Goal: Information Seeking & Learning: Learn about a topic

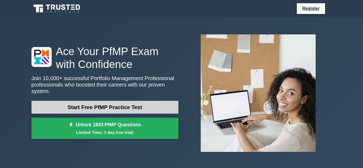
click at [92, 106] on link "Start Free PfMP Practice Test" at bounding box center [105, 107] width 147 height 13
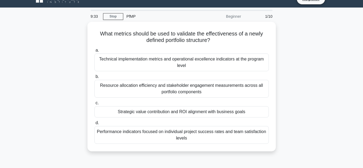
scroll to position [11, 0]
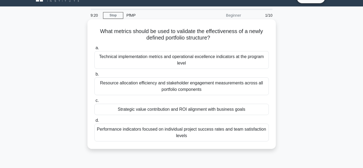
click at [143, 112] on div "Strategic value contribution and ROI alignment with business goals" at bounding box center [182, 109] width 174 height 11
click at [95, 103] on input "c. Strategic value contribution and ROI alignment with business goals" at bounding box center [95, 101] width 0 height 4
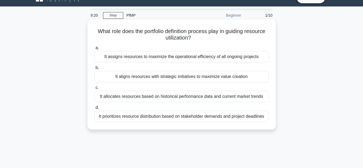
scroll to position [0, 0]
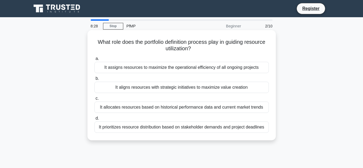
click at [158, 87] on div "It aligns resources with strategic initiatives to maximize value creation" at bounding box center [182, 87] width 174 height 11
click at [95, 81] on input "b. It aligns resources with strategic initiatives to maximize value creation" at bounding box center [95, 79] width 0 height 4
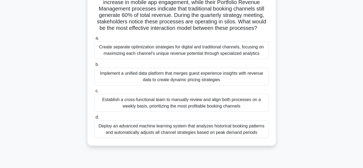
scroll to position [54, 0]
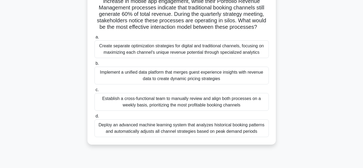
click at [142, 125] on div "Deploy an advanced machine learning system that analyzes historical booking pat…" at bounding box center [182, 129] width 174 height 18
click at [95, 118] on input "d. Deploy an advanced machine learning system that analyzes historical booking …" at bounding box center [95, 117] width 0 height 4
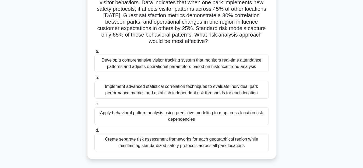
scroll to position [0, 0]
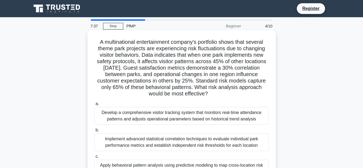
click at [114, 143] on div "Implement advanced statistical correlation techniques to evaluate individual pa…" at bounding box center [182, 143] width 174 height 18
click at [95, 132] on input "b. Implement advanced statistical correlation techniques to evaluate individual…" at bounding box center [95, 131] width 0 height 4
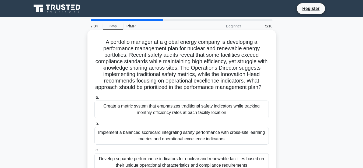
click at [123, 166] on div "Develop separate performance indicators for nuclear and renewable facilities ba…" at bounding box center [182, 162] width 174 height 18
click at [95, 152] on input "c. Develop separate performance indicators for nuclear and renewable facilities…" at bounding box center [95, 151] width 0 height 4
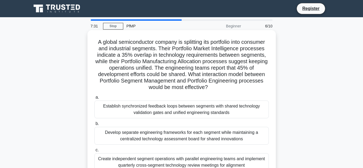
click at [174, 111] on div "Establish synchronized feedback loops between segments with shared technology v…" at bounding box center [182, 110] width 174 height 18
click at [95, 99] on input "a. Establish synchronized feedback loops between segments with shared technolog…" at bounding box center [95, 98] width 0 height 4
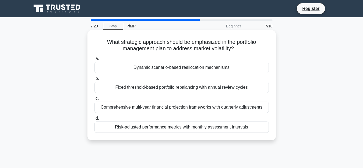
click at [168, 88] on div "Fixed threshold-based portfolio rebalancing with annual review cycles" at bounding box center [182, 87] width 174 height 11
click at [95, 81] on input "b. Fixed threshold-based portfolio rebalancing with annual review cycles" at bounding box center [95, 79] width 0 height 4
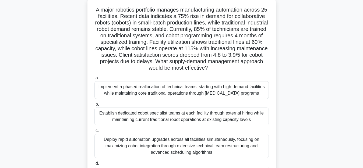
scroll to position [43, 0]
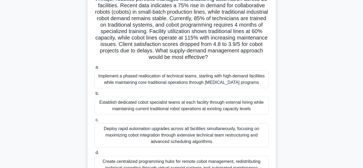
click at [118, 163] on div "Create centralized programming hubs for remote cobot management, redistributing…" at bounding box center [182, 168] width 174 height 24
click at [95, 155] on input "d. Create centralized programming hubs for remote cobot management, redistribut…" at bounding box center [95, 153] width 0 height 4
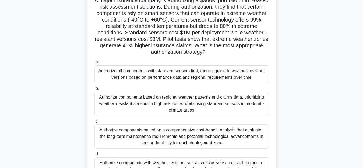
scroll to position [0, 0]
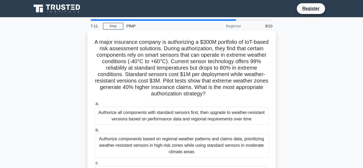
click at [154, 116] on div "Authorize all components with standard sensors first, then upgrade to weather-r…" at bounding box center [182, 116] width 174 height 18
click at [95, 106] on input "a. Authorize all components with standard sensors first, then upgrade to weathe…" at bounding box center [95, 104] width 0 height 4
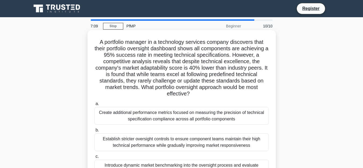
click at [141, 141] on div "Establish stricter oversight controls to ensure component teams maintain their …" at bounding box center [182, 143] width 174 height 18
click at [95, 132] on input "b. Establish stricter oversight controls to ensure component teams maintain the…" at bounding box center [95, 131] width 0 height 4
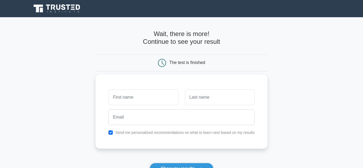
click at [167, 96] on input "text" at bounding box center [144, 98] width 70 height 16
type input "wafaa"
click at [200, 97] on input "text" at bounding box center [220, 98] width 70 height 16
type input "badry"
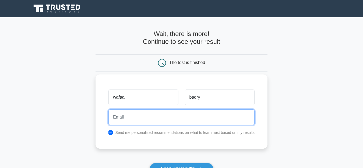
click at [175, 117] on input "email" at bounding box center [182, 118] width 146 height 16
type input "[EMAIL_ADDRESS][DOMAIN_NAME]"
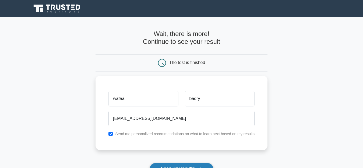
click at [186, 166] on button "Show my results" at bounding box center [182, 168] width 64 height 11
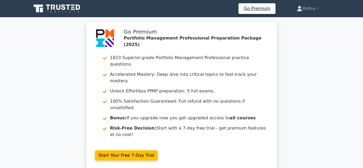
click at [250, 148] on div "Go Premium Portfolio Management Professional Preparation Package (2025) 1833 Su…" at bounding box center [181, 99] width 195 height 155
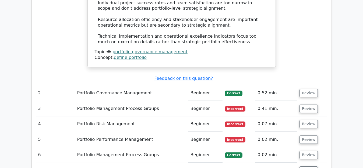
scroll to position [679, 0]
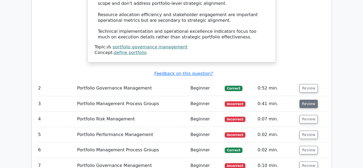
click at [303, 100] on button "Review" at bounding box center [309, 104] width 18 height 8
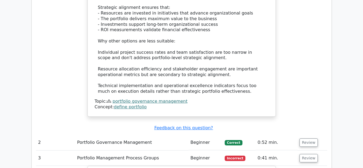
scroll to position [625, 0]
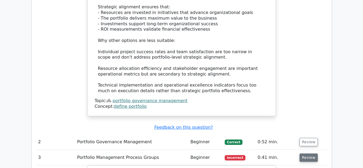
click at [305, 154] on button "Review" at bounding box center [309, 158] width 18 height 8
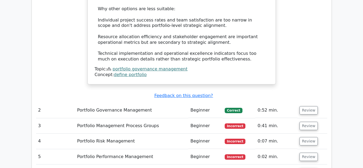
scroll to position [668, 0]
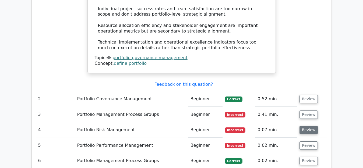
click at [310, 126] on button "Review" at bounding box center [309, 130] width 18 height 8
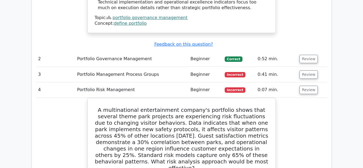
scroll to position [700, 0]
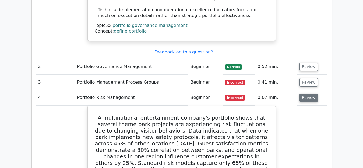
click at [310, 94] on button "Review" at bounding box center [309, 98] width 18 height 8
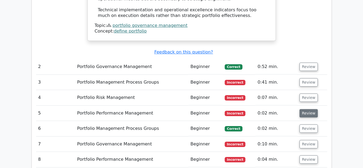
click at [305, 109] on button "Review" at bounding box center [309, 113] width 18 height 8
